Goal: Transaction & Acquisition: Book appointment/travel/reservation

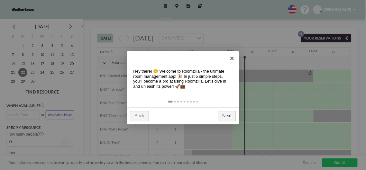
scroll to position [0, 328]
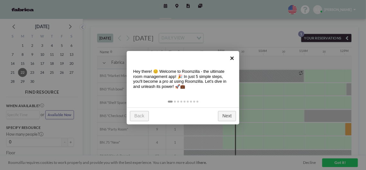
click at [230, 56] on link "×" at bounding box center [232, 58] width 14 height 14
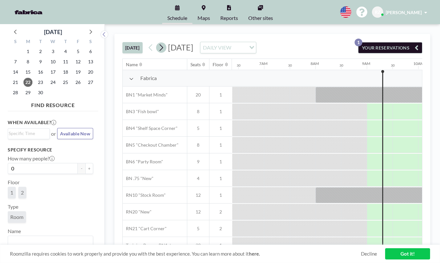
click at [163, 48] on icon at bounding box center [162, 47] width 4 height 7
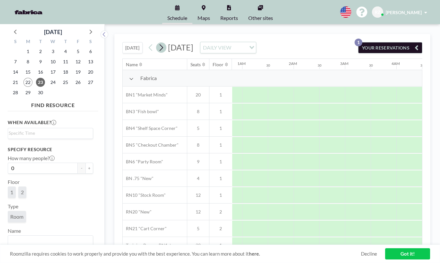
click at [163, 48] on icon at bounding box center [162, 47] width 4 height 7
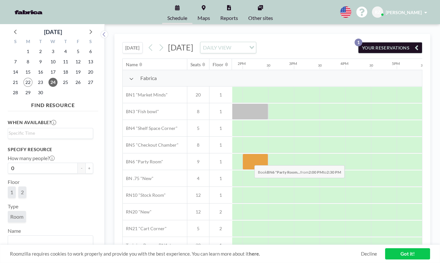
click at [249, 160] on div at bounding box center [256, 162] width 26 height 16
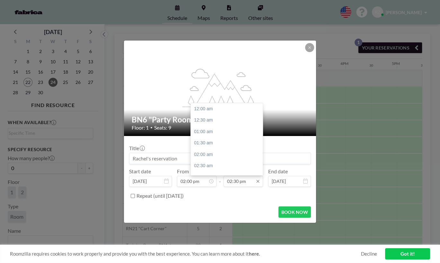
scroll to position [332, 0]
click at [239, 170] on input "02:30 pm" at bounding box center [244, 181] width 40 height 11
click at [237, 170] on input "02:30 pm" at bounding box center [244, 181] width 40 height 11
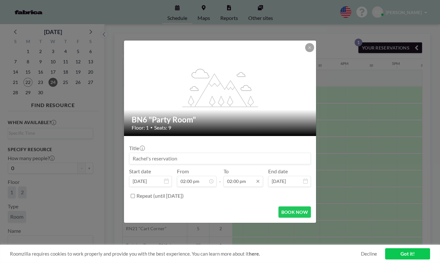
click at [237, 170] on input "02:00 pm" at bounding box center [244, 181] width 40 height 11
type input "02:00 pm"
click at [204, 156] on input at bounding box center [220, 158] width 181 height 11
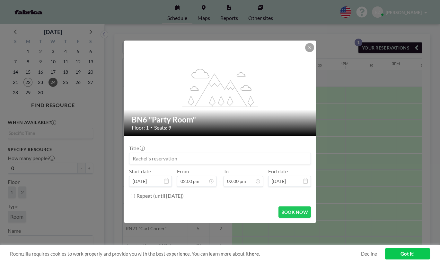
click at [204, 156] on input at bounding box center [220, 158] width 181 height 11
type input "z"
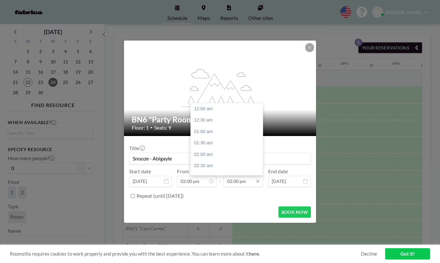
scroll to position [320, 0]
type input "Snooze - Abigayle"
click at [229, 170] on input "02:00 pm" at bounding box center [244, 181] width 40 height 11
click at [215, 133] on div "03:00 pm" at bounding box center [228, 132] width 75 height 12
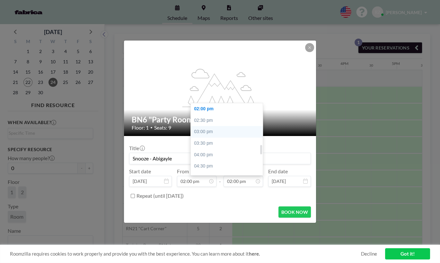
type input "03:00 pm"
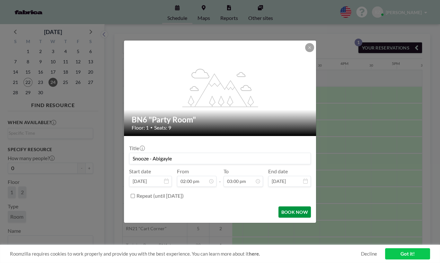
click at [300, 170] on button "BOOK NOW" at bounding box center [295, 211] width 32 height 11
